Goal: Task Accomplishment & Management: Complete application form

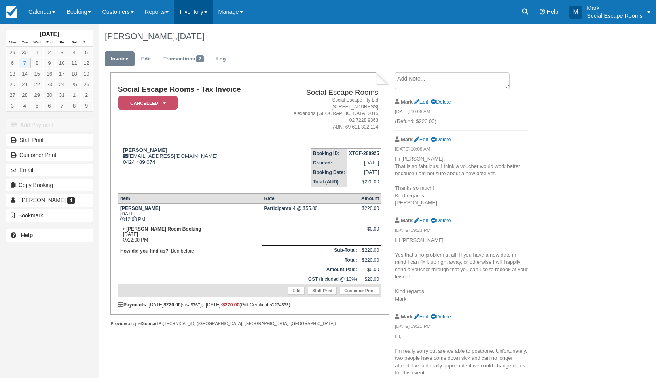
click at [192, 14] on link "Inventory" at bounding box center [193, 12] width 38 height 24
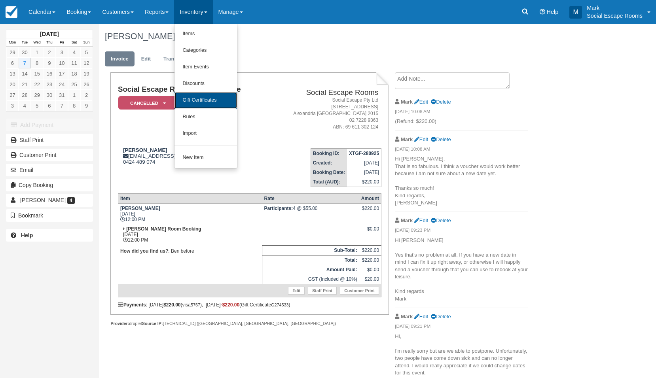
click at [206, 104] on link "Gift Certificates" at bounding box center [205, 100] width 62 height 17
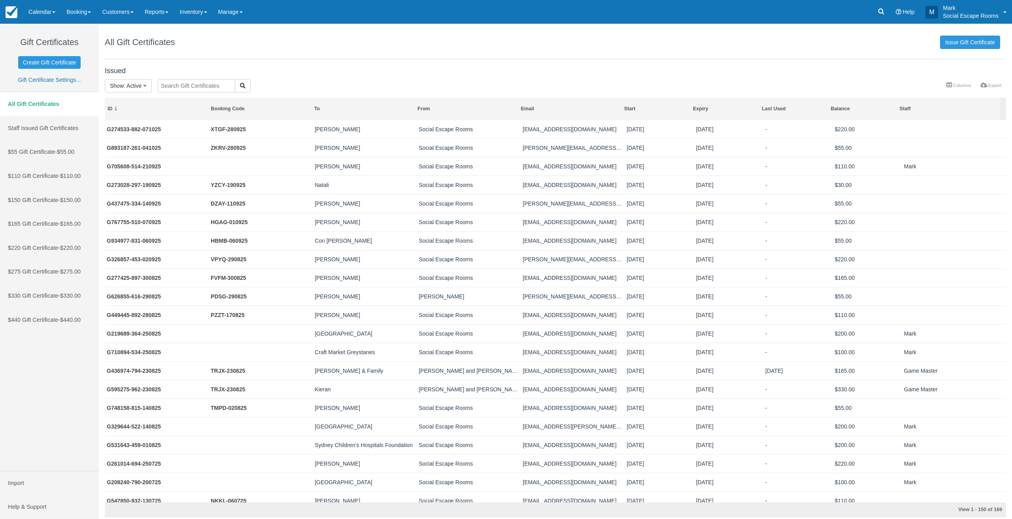
click at [190, 85] on input "text" at bounding box center [197, 85] width 78 height 13
click at [182, 87] on input "text" at bounding box center [197, 85] width 78 height 13
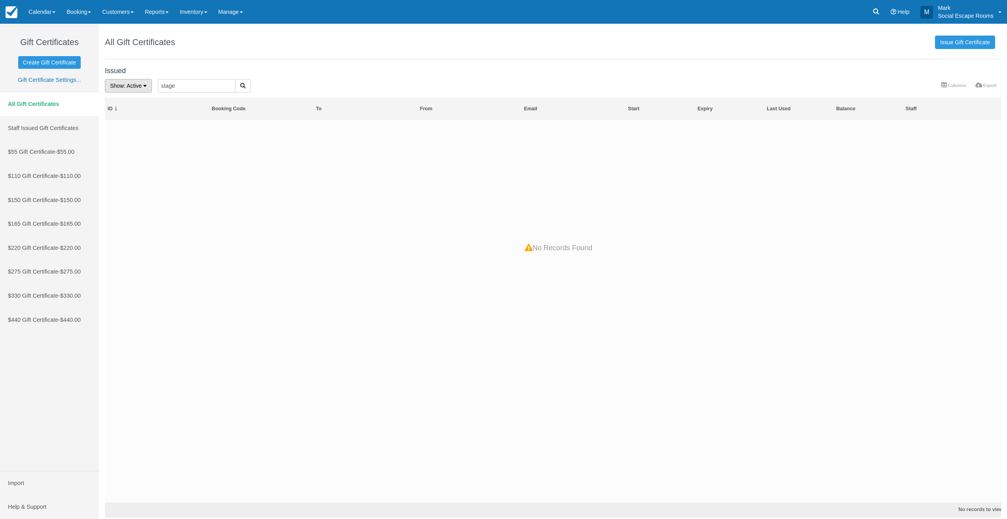
click at [132, 89] on span ": Active" at bounding box center [133, 86] width 18 height 6
click at [131, 97] on link "All" at bounding box center [136, 102] width 62 height 11
click at [167, 86] on input "stage" at bounding box center [188, 85] width 78 height 13
type input "rosetta"
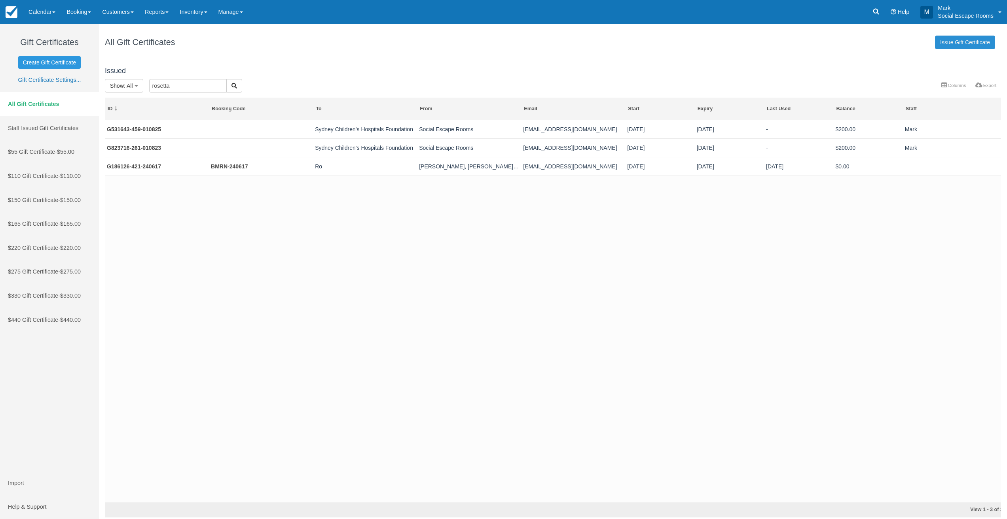
click at [661, 42] on link "Issue Gift Certificate" at bounding box center [965, 42] width 60 height 13
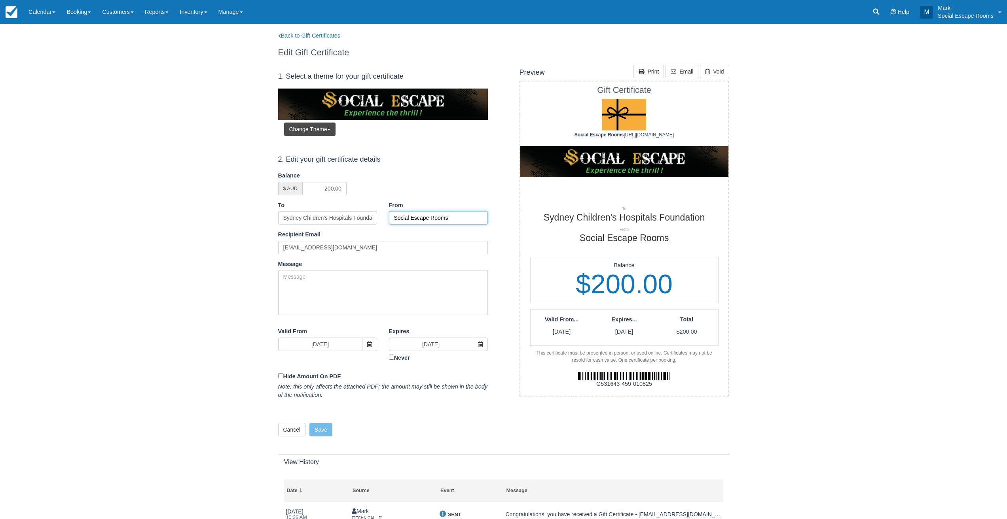
click at [421, 215] on input "Social Escape Rooms" at bounding box center [438, 217] width 99 height 13
click at [342, 218] on input "Sydney Children's Hospitals Foundation" at bounding box center [327, 217] width 99 height 13
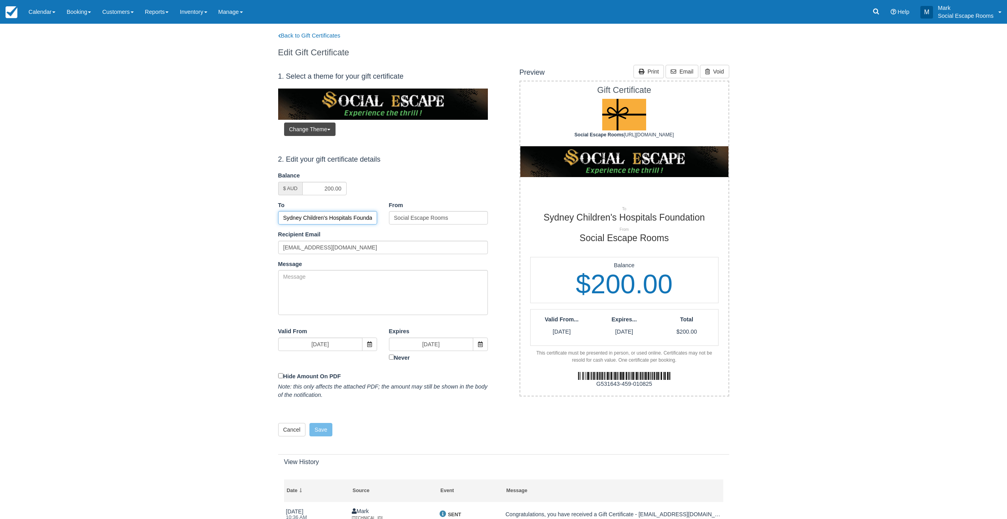
click at [342, 218] on input "Sydney Children's Hospitals Foundation" at bounding box center [327, 217] width 99 height 13
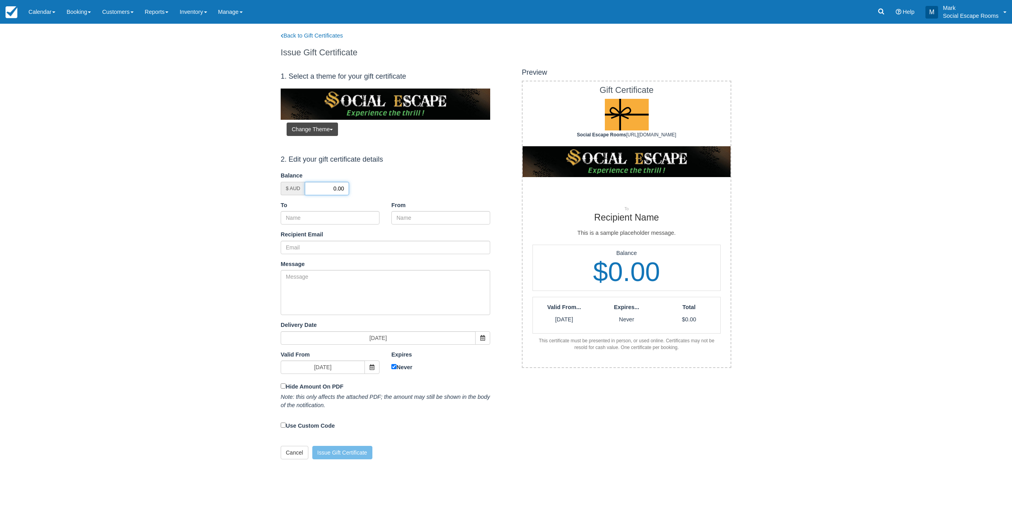
drag, startPoint x: 323, startPoint y: 190, endPoint x: 376, endPoint y: 190, distance: 53.0
click at [376, 190] on div "$ AUD 0.00" at bounding box center [386, 188] width 210 height 13
type input "200"
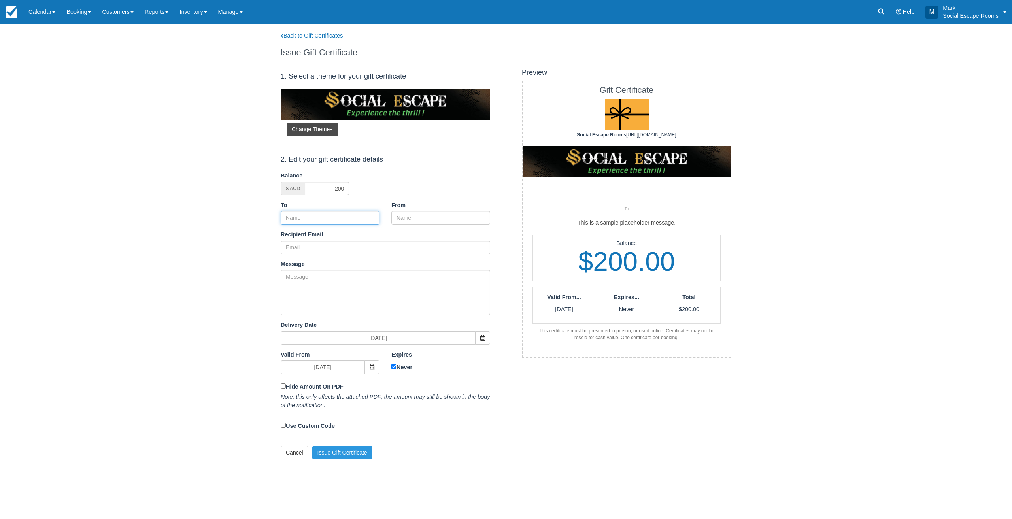
paste input "Sydney Children's Hospitals Foundation"
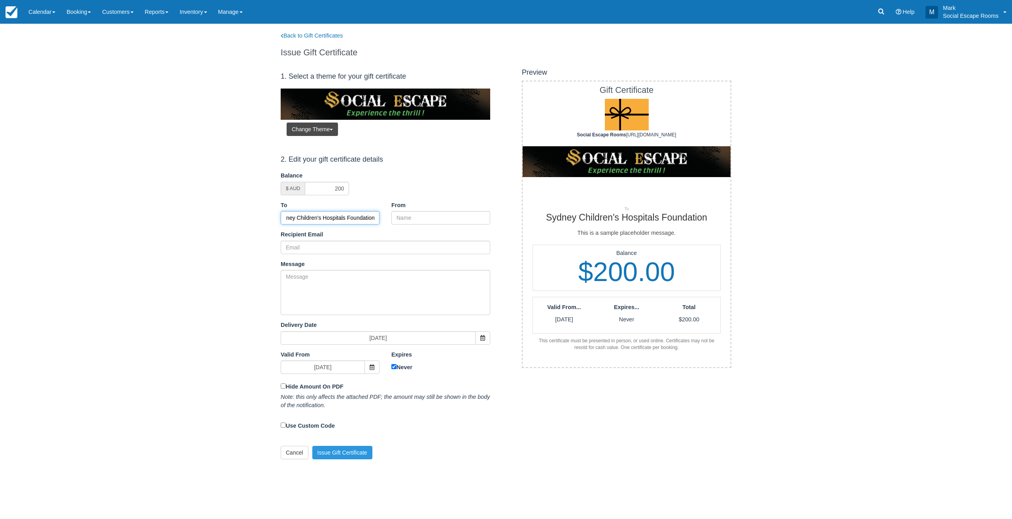
type input "Sydney Children's Hospitals Foundation"
click at [413, 216] on input "From" at bounding box center [441, 217] width 99 height 13
type input "Social Escape Rooms"
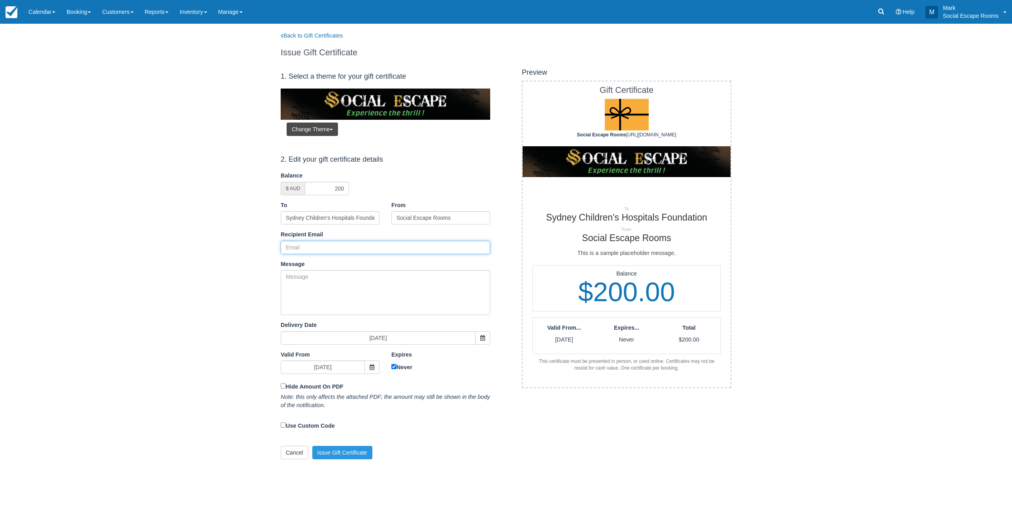
click at [346, 249] on input "Recipient Email" at bounding box center [386, 247] width 210 height 13
click at [394, 366] on input "Never" at bounding box center [394, 366] width 5 height 5
checkbox input "false"
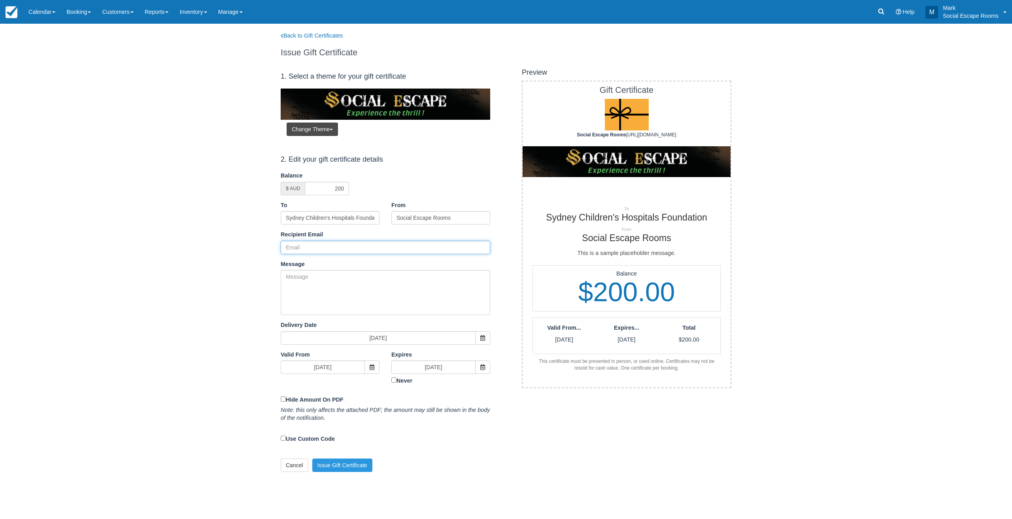
click at [312, 249] on input "Recipient Email" at bounding box center [386, 247] width 210 height 13
click at [295, 286] on textarea "Message" at bounding box center [386, 292] width 210 height 45
click at [303, 249] on input "Recipient Email" at bounding box center [386, 247] width 210 height 13
click at [241, 246] on div "Back to Gift Certificates Issue Gift Certificate 1. Select a theme for your gif…" at bounding box center [506, 252] width 1001 height 456
click at [299, 250] on input "Recipient Email" at bounding box center [386, 247] width 210 height 13
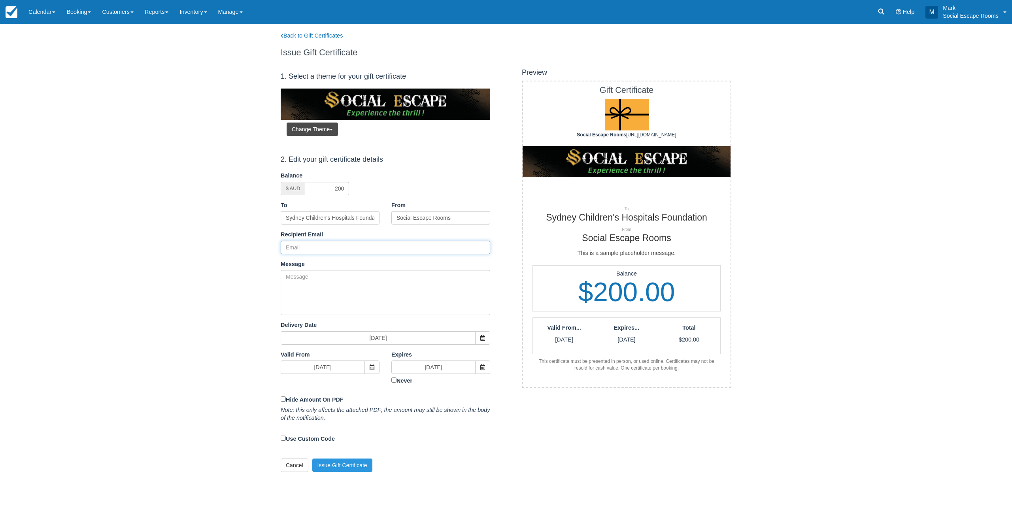
click at [300, 249] on input "Recipient Email" at bounding box center [386, 247] width 210 height 13
type input "[PERSON_NAME][EMAIL_ADDRESS][DOMAIN_NAME]"
click at [318, 288] on textarea "Message" at bounding box center [386, 292] width 210 height 45
click at [240, 290] on div "Back to Gift Certificates Issue Gift Certificate 1. Select a theme for your gif…" at bounding box center [506, 252] width 1001 height 456
click at [174, 204] on div "Back to Gift Certificates Issue Gift Certificate 1. Select a theme for your gif…" at bounding box center [506, 252] width 1001 height 456
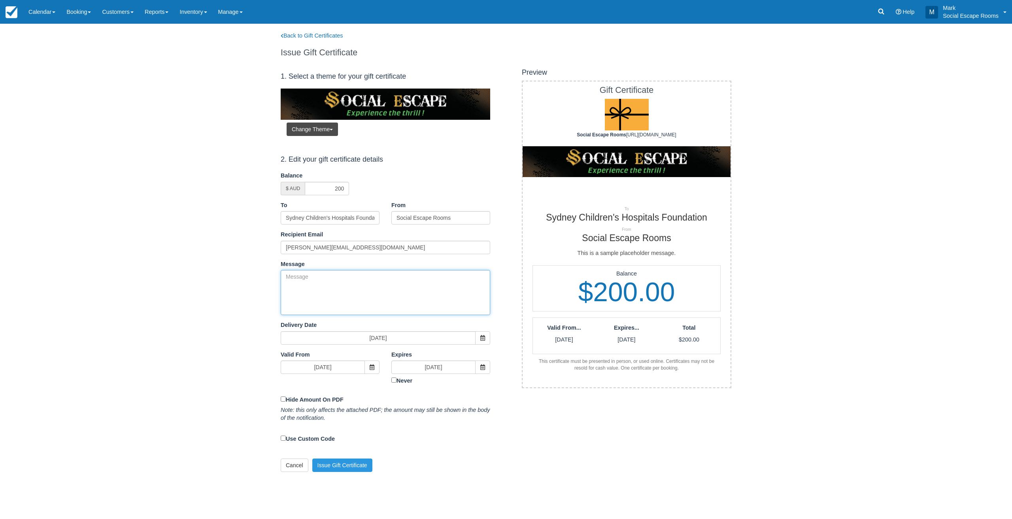
click at [308, 282] on textarea "Message" at bounding box center [386, 292] width 210 height 45
click at [344, 465] on button "Issue Gift Certificate" at bounding box center [342, 465] width 60 height 13
